Goal: Transaction & Acquisition: Purchase product/service

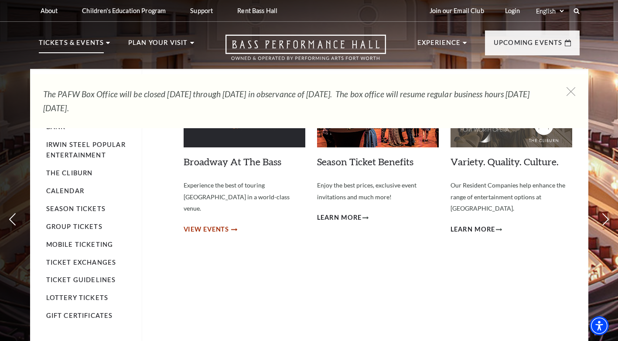
click at [214, 224] on span "View Events" at bounding box center [207, 229] width 46 height 11
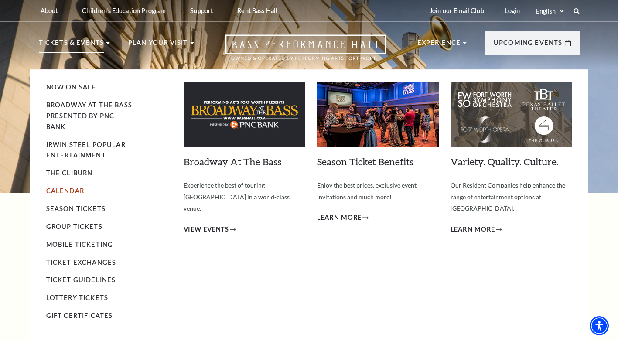
click at [64, 188] on link "Calendar" at bounding box center [65, 190] width 38 height 7
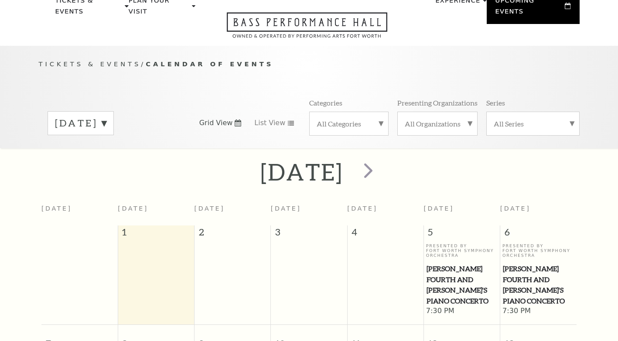
scroll to position [77, 0]
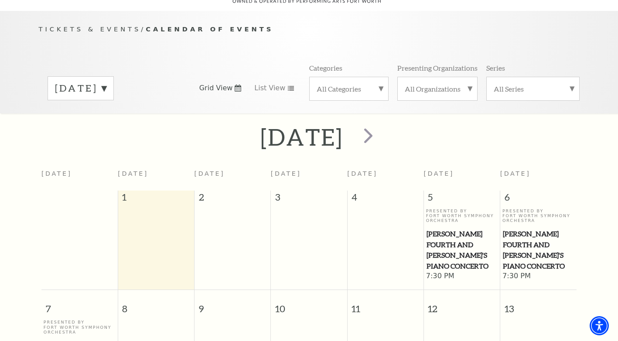
click at [107, 82] on label "September 2025" at bounding box center [81, 89] width 52 height 14
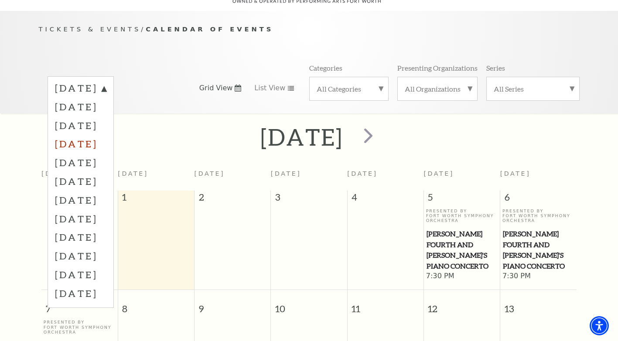
click at [107, 134] on label "December 2025" at bounding box center [81, 143] width 52 height 19
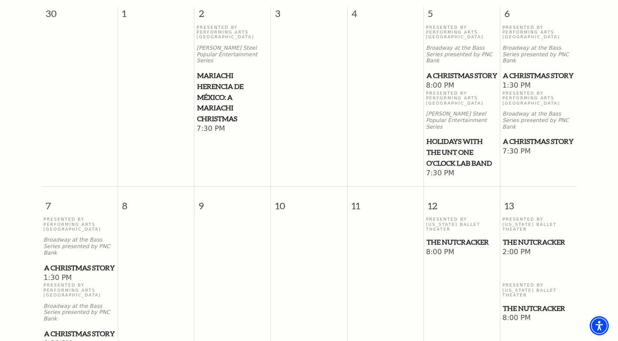
scroll to position [165, 0]
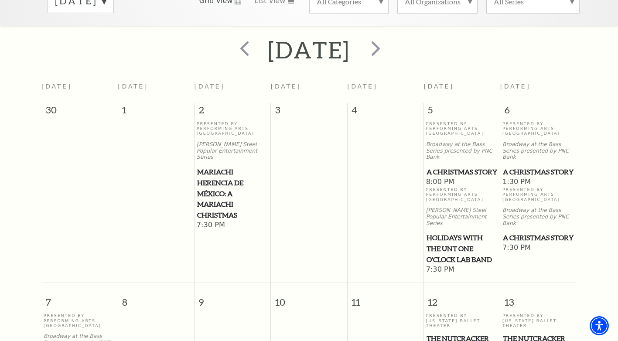
click at [440, 167] on span "A Christmas Story" at bounding box center [462, 172] width 71 height 11
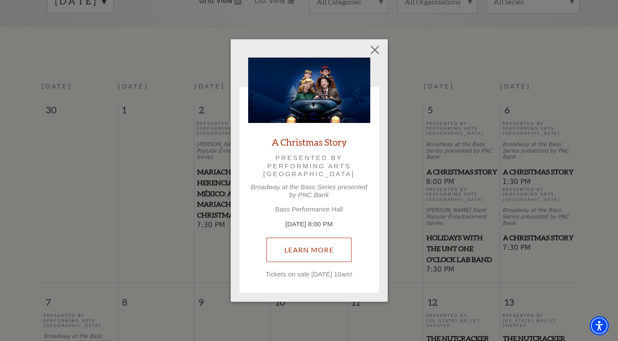
click at [321, 256] on link "Learn More" at bounding box center [309, 250] width 85 height 24
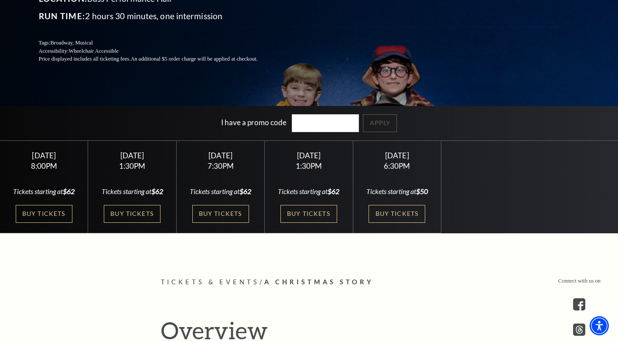
scroll to position [218, 0]
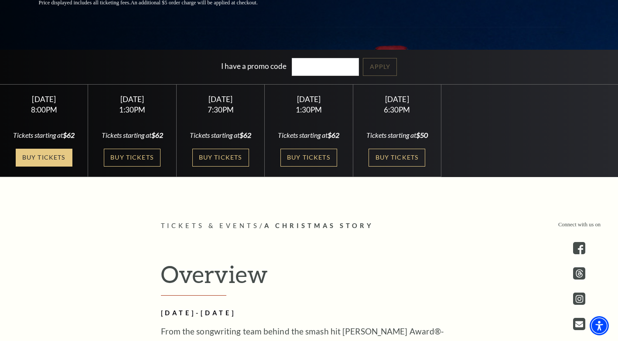
click at [46, 153] on link "Buy Tickets" at bounding box center [44, 158] width 57 height 18
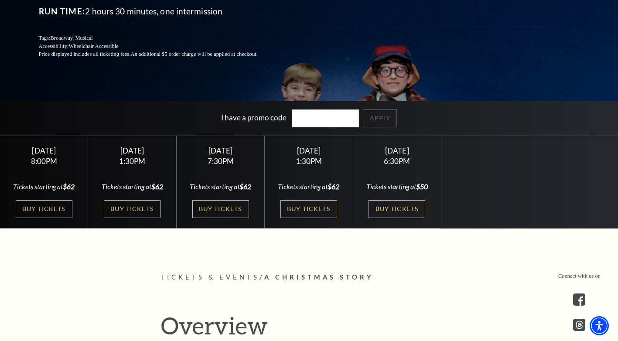
scroll to position [87, 0]
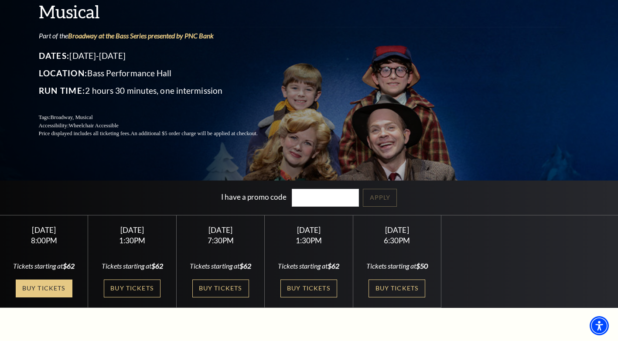
click at [61, 292] on link "Buy Tickets" at bounding box center [44, 289] width 57 height 18
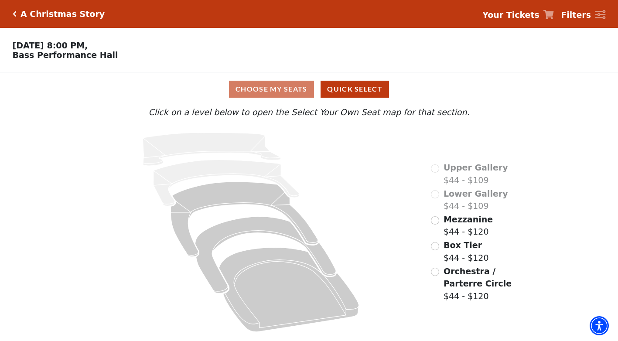
scroll to position [1, 0]
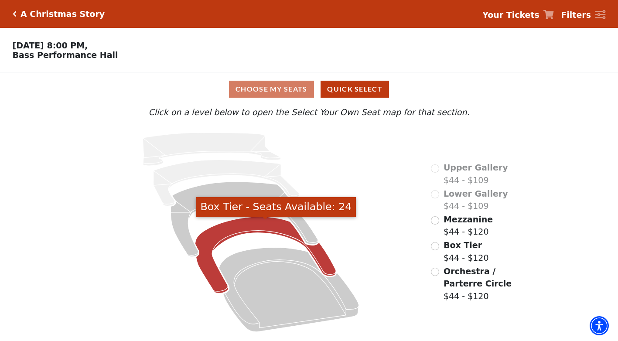
click at [246, 231] on icon "Box Tier - Seats Available: 24" at bounding box center [266, 255] width 141 height 77
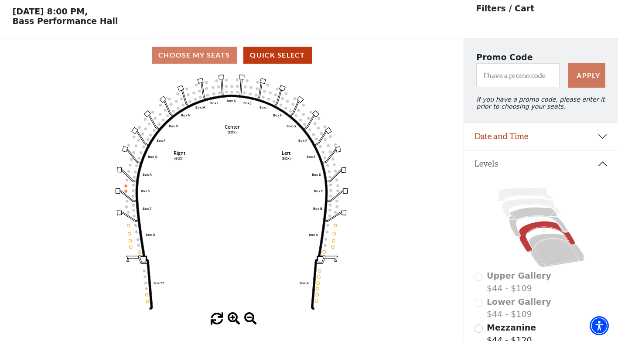
scroll to position [41, 0]
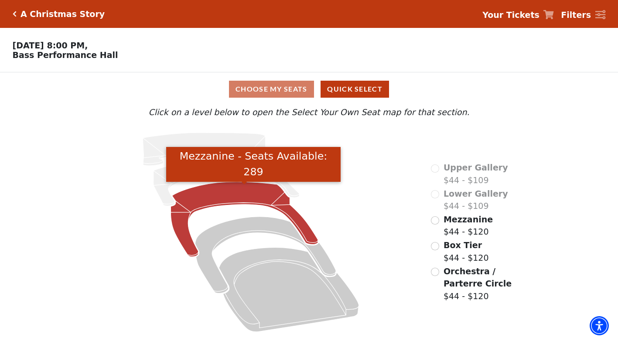
click at [220, 204] on icon "Mezzanine - Seats Available: 289" at bounding box center [245, 219] width 148 height 75
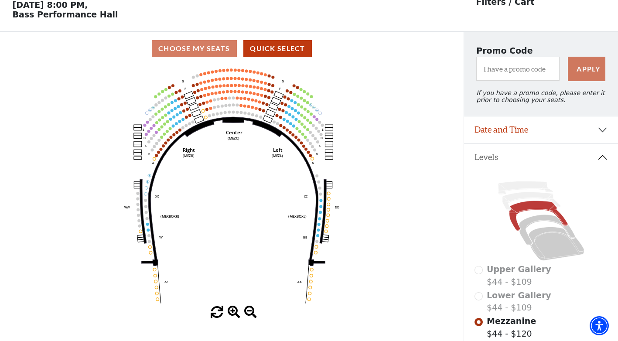
scroll to position [172, 0]
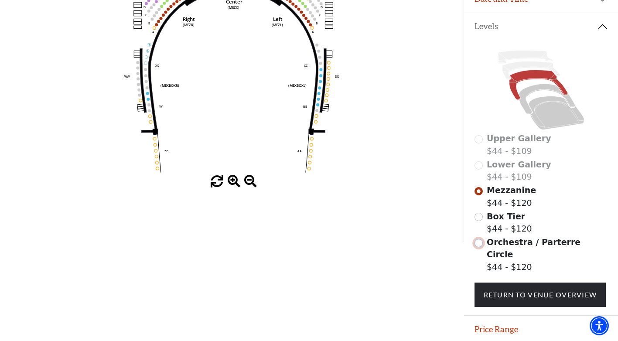
click at [477, 247] on input "Orchestra / Parterre Circle$44 - $120\a" at bounding box center [479, 243] width 8 height 8
